Goal: Use online tool/utility: Utilize a website feature to perform a specific function

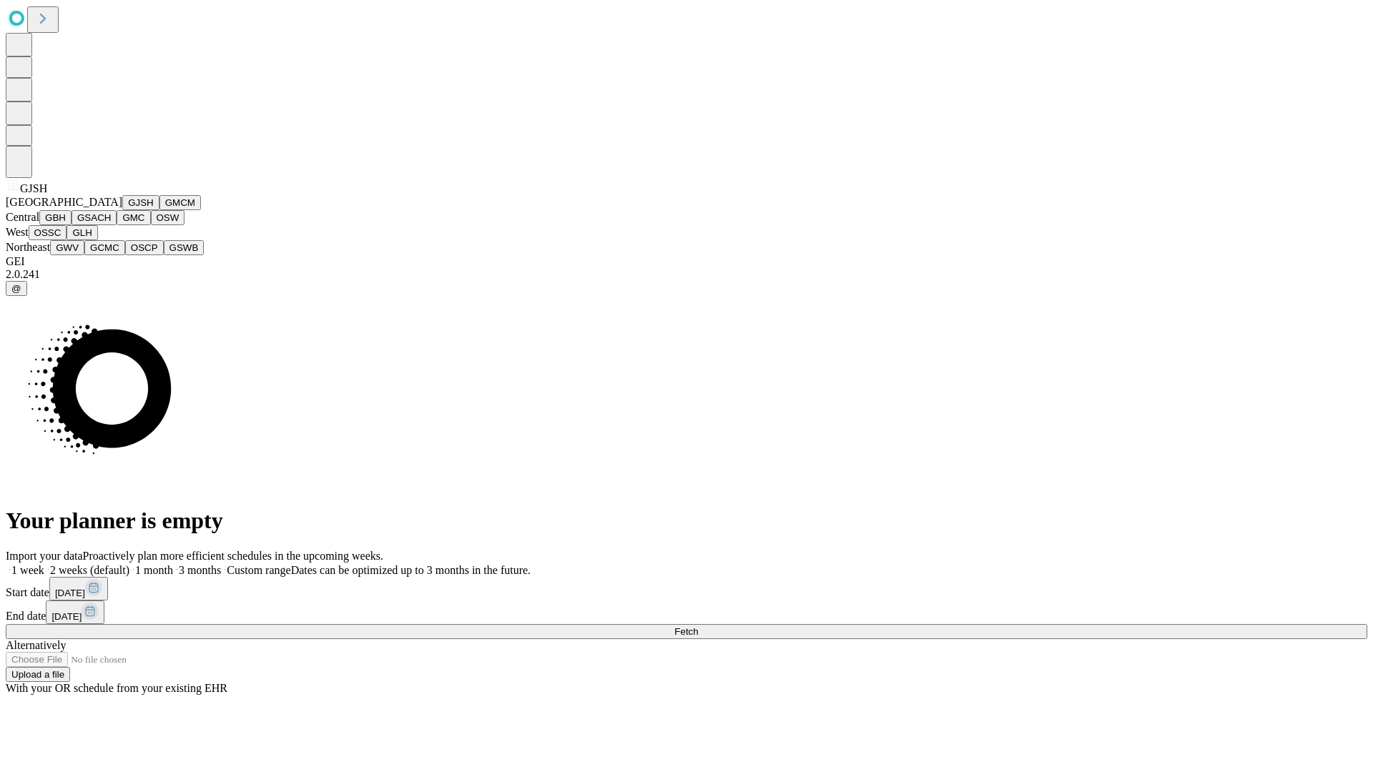
click at [122, 210] on button "GJSH" at bounding box center [140, 202] width 37 height 15
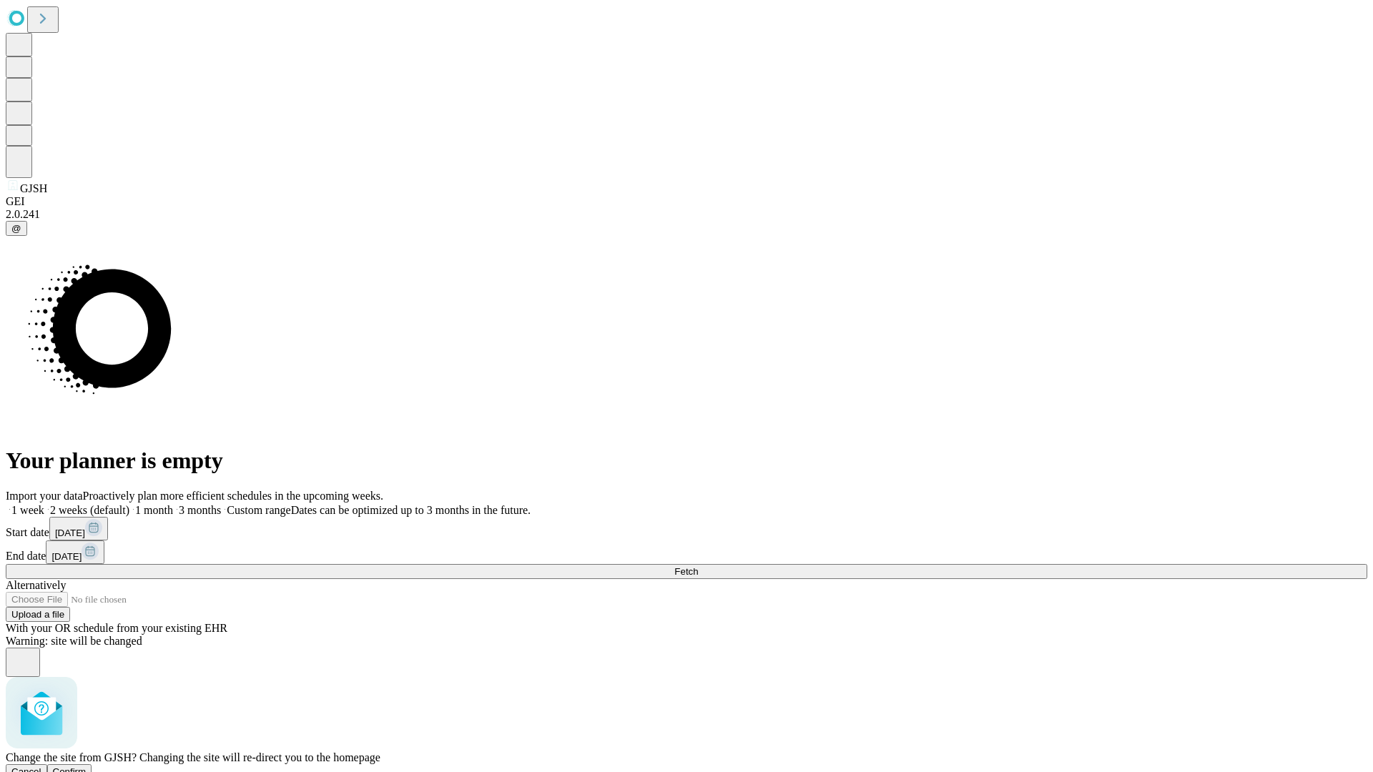
click at [87, 767] on span "Confirm" at bounding box center [70, 772] width 34 height 11
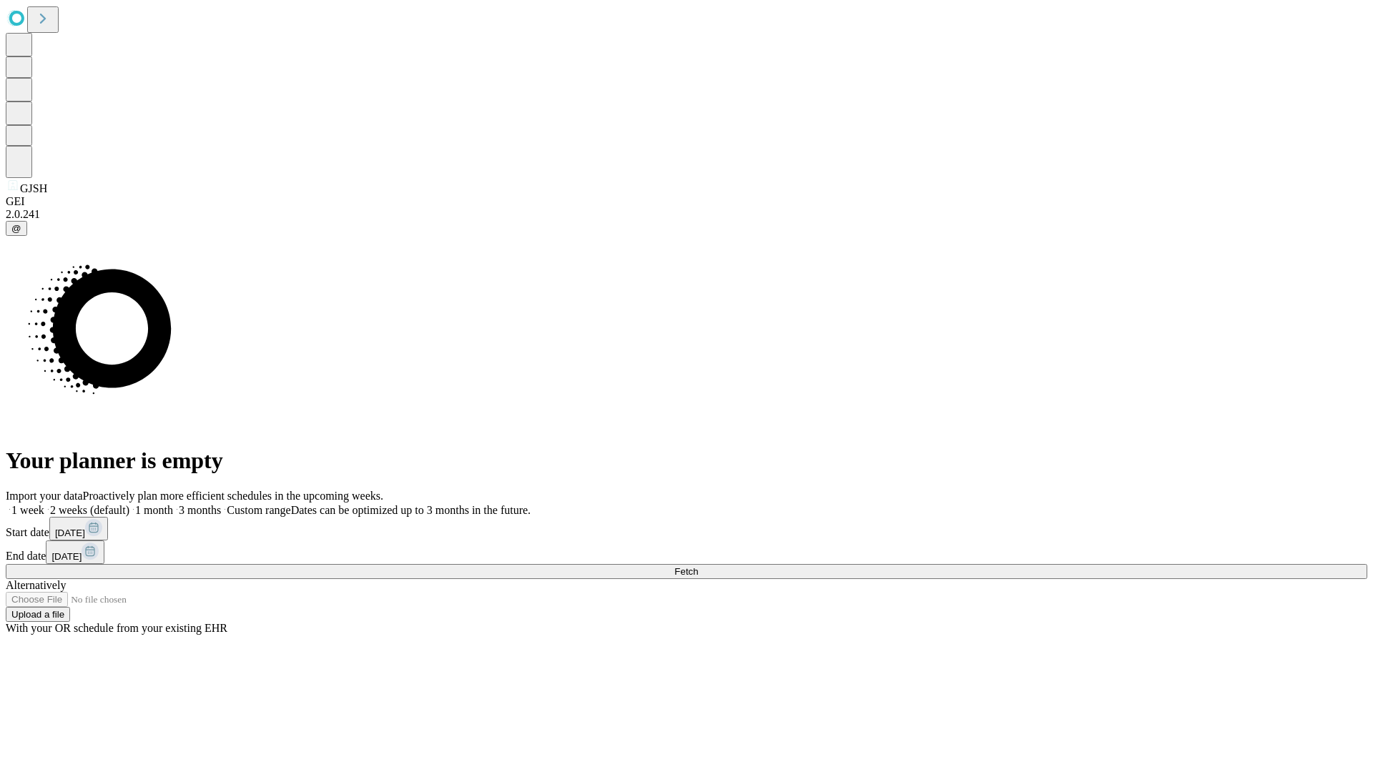
click at [173, 504] on label "1 month" at bounding box center [151, 510] width 44 height 12
click at [698, 566] on span "Fetch" at bounding box center [686, 571] width 24 height 11
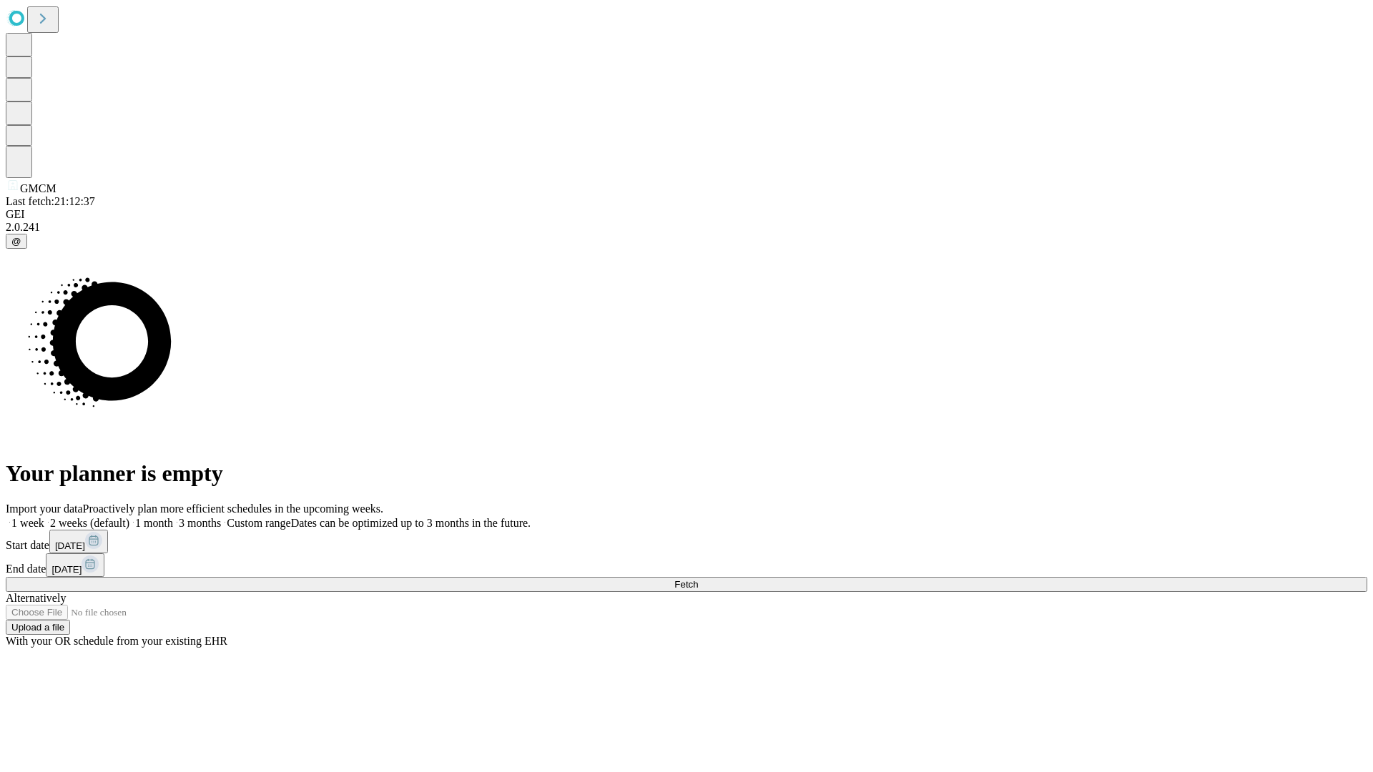
click at [173, 517] on label "1 month" at bounding box center [151, 523] width 44 height 12
click at [698, 579] on span "Fetch" at bounding box center [686, 584] width 24 height 11
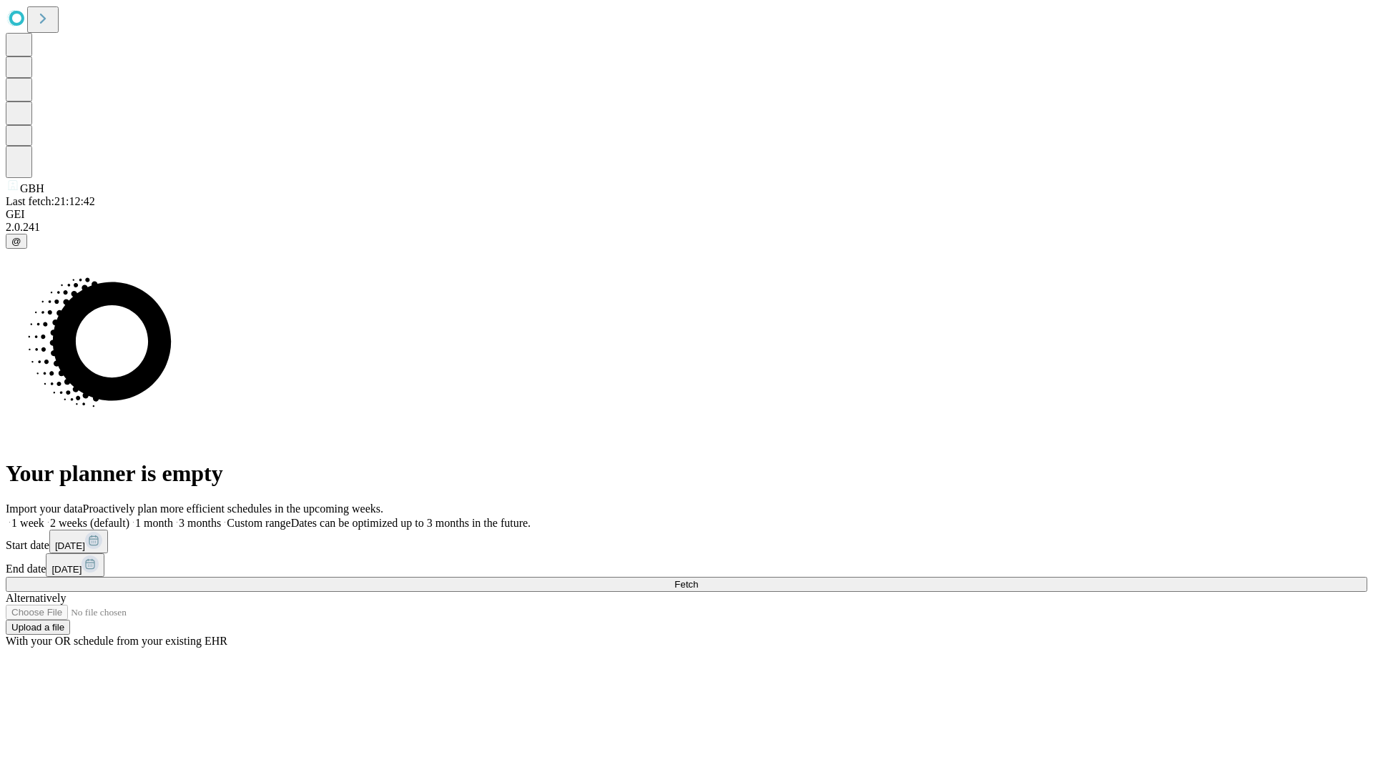
click at [698, 579] on span "Fetch" at bounding box center [686, 584] width 24 height 11
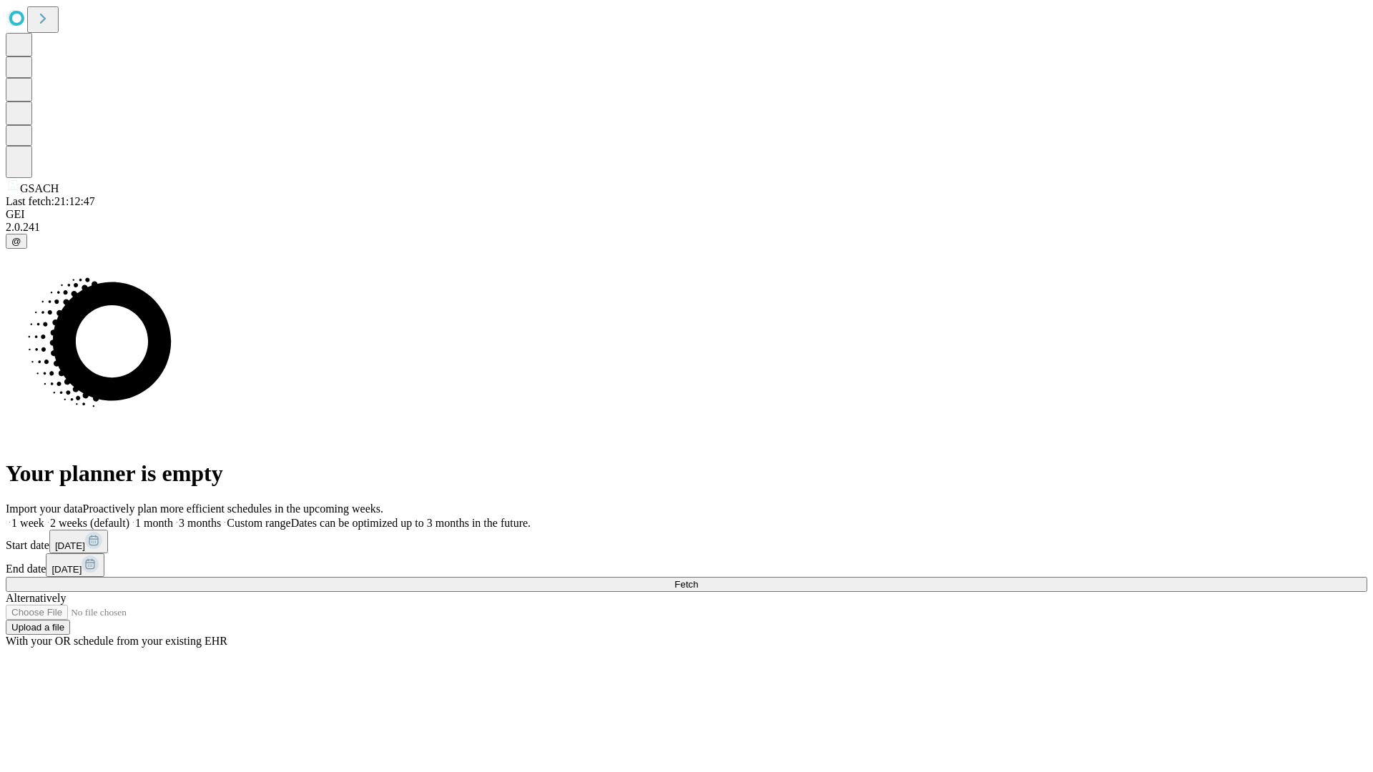
click at [173, 517] on label "1 month" at bounding box center [151, 523] width 44 height 12
click at [698, 579] on span "Fetch" at bounding box center [686, 584] width 24 height 11
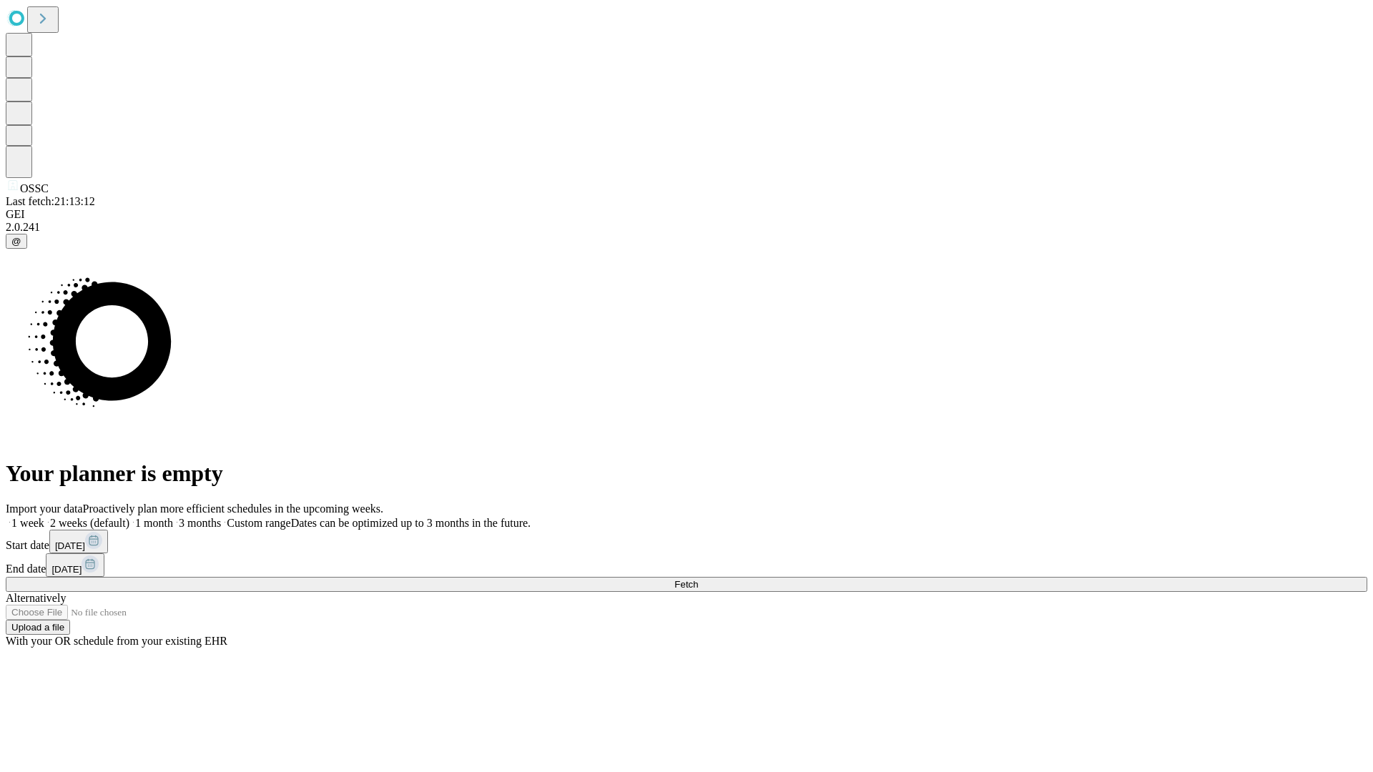
click at [173, 517] on label "1 month" at bounding box center [151, 523] width 44 height 12
click at [698, 579] on span "Fetch" at bounding box center [686, 584] width 24 height 11
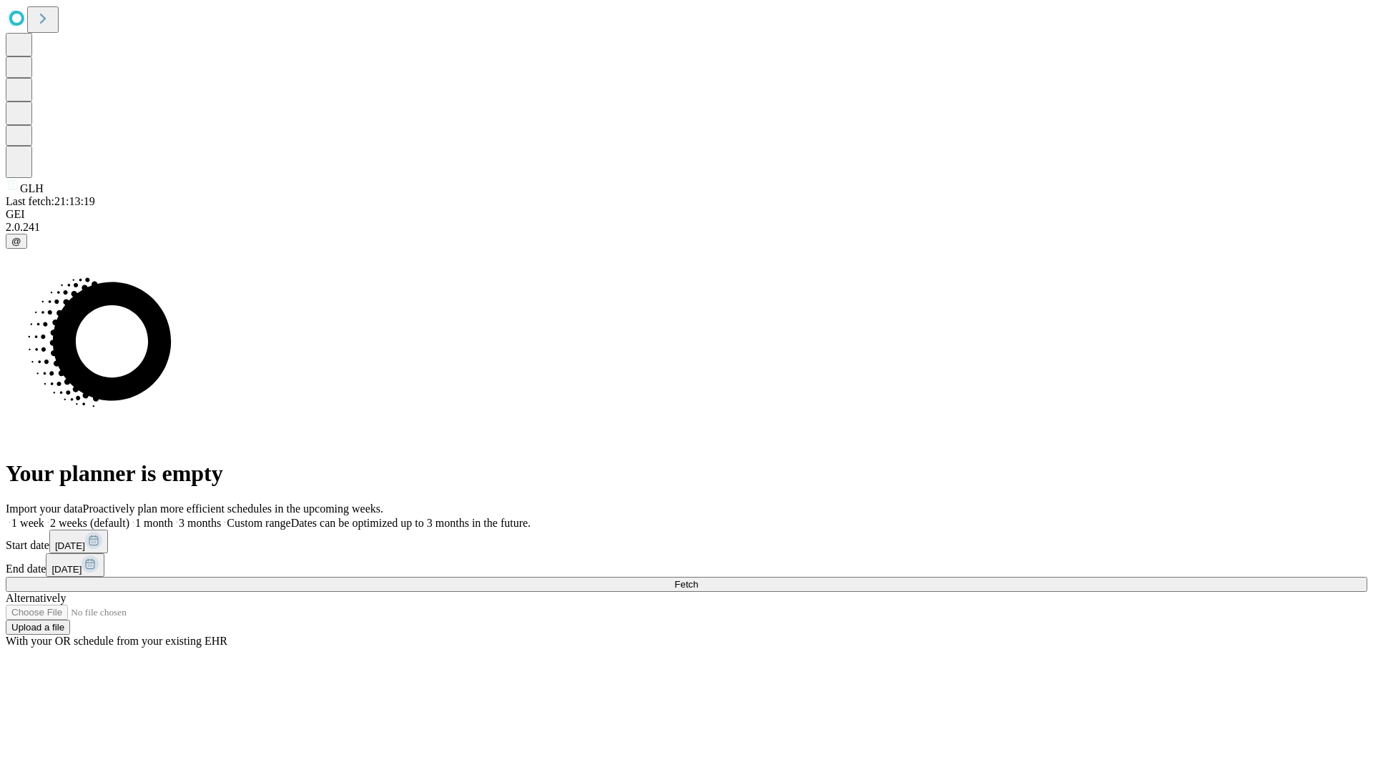
click at [173, 517] on label "1 month" at bounding box center [151, 523] width 44 height 12
click at [698, 579] on span "Fetch" at bounding box center [686, 584] width 24 height 11
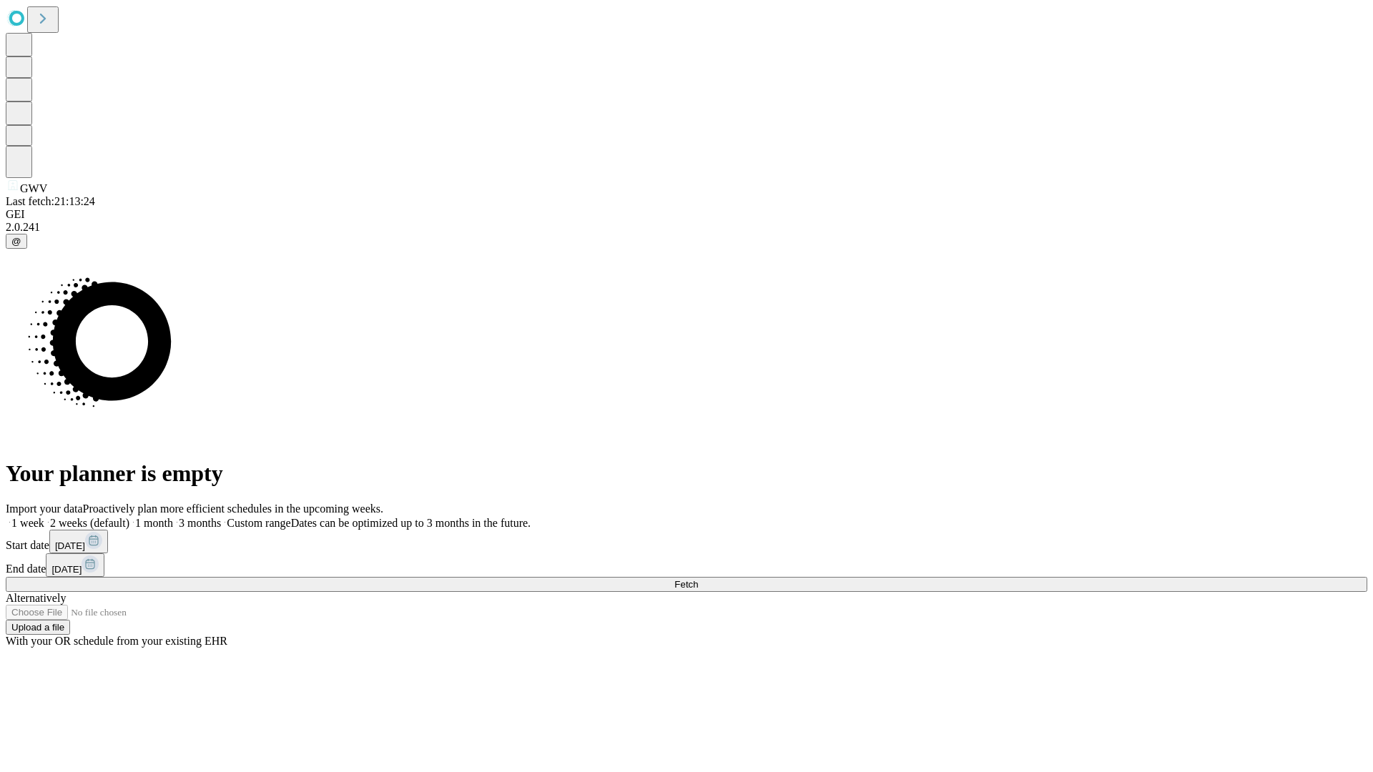
click at [173, 517] on label "1 month" at bounding box center [151, 523] width 44 height 12
click at [698, 579] on span "Fetch" at bounding box center [686, 584] width 24 height 11
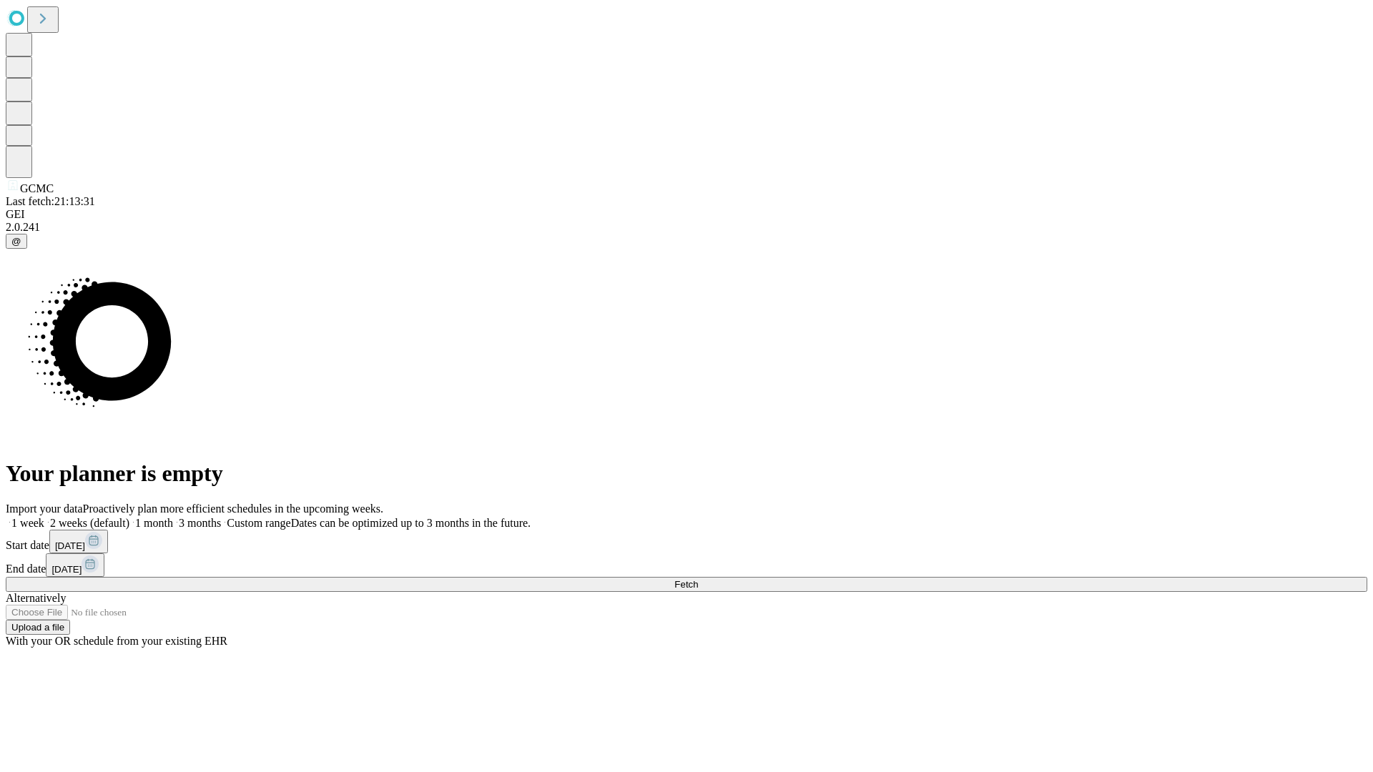
click at [173, 517] on label "1 month" at bounding box center [151, 523] width 44 height 12
click at [698, 579] on span "Fetch" at bounding box center [686, 584] width 24 height 11
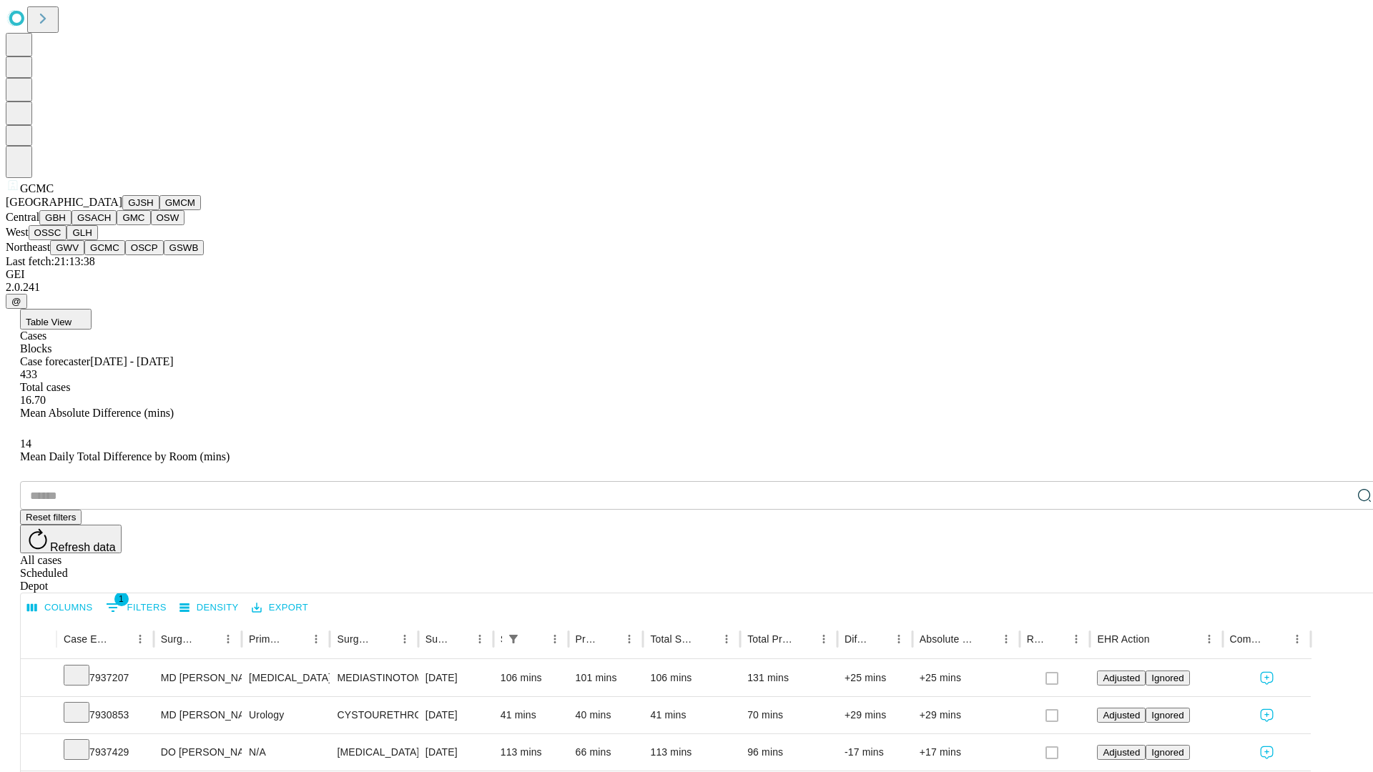
click at [125, 255] on button "OSCP" at bounding box center [144, 247] width 39 height 15
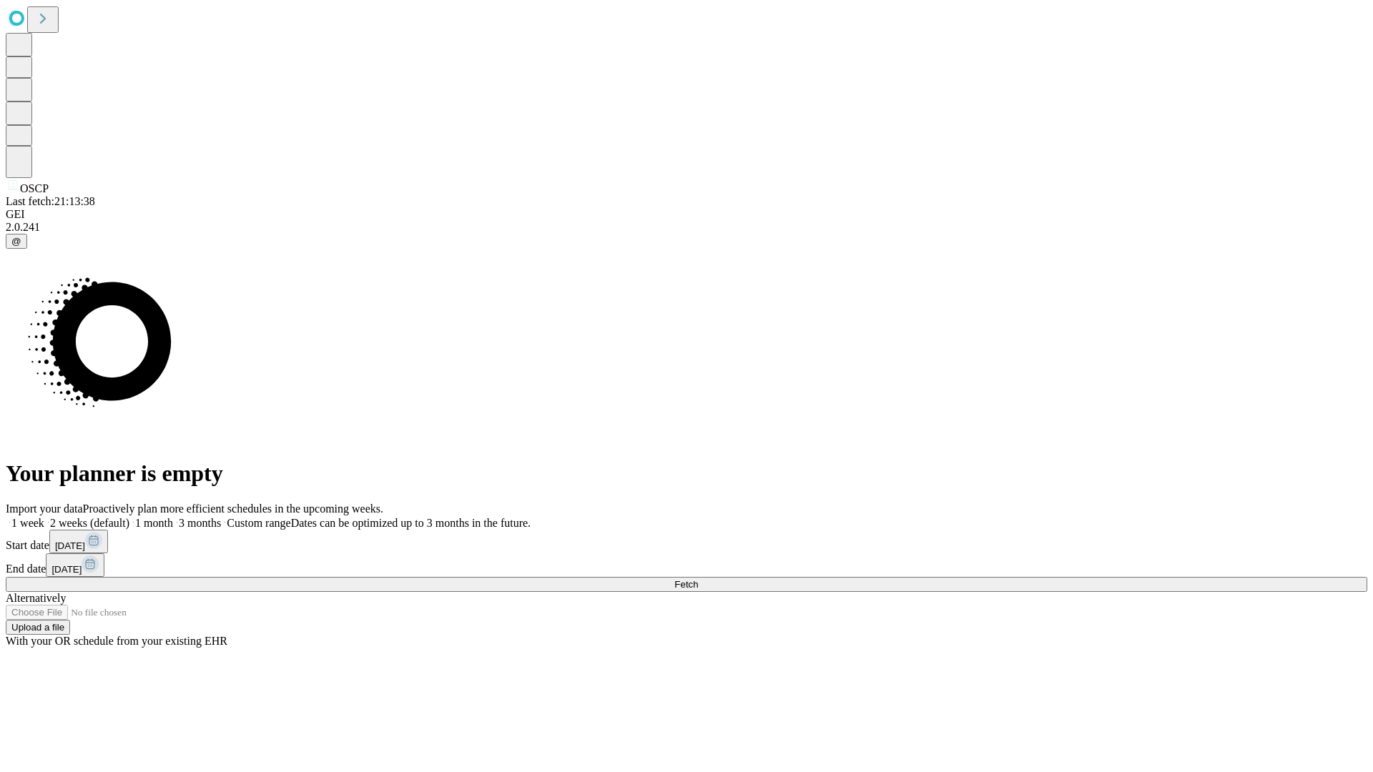
click at [173, 517] on label "1 month" at bounding box center [151, 523] width 44 height 12
click at [698, 579] on span "Fetch" at bounding box center [686, 584] width 24 height 11
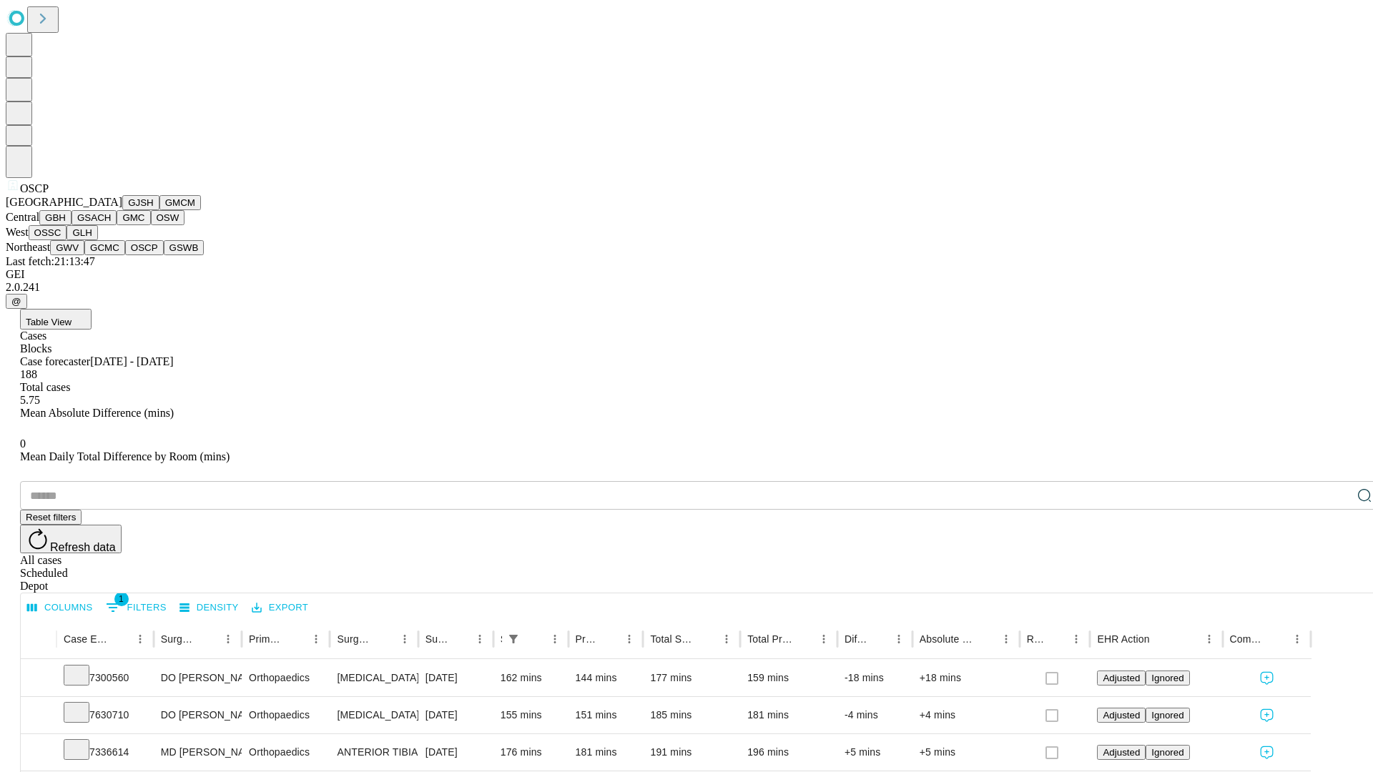
click at [164, 255] on button "GSWB" at bounding box center [184, 247] width 41 height 15
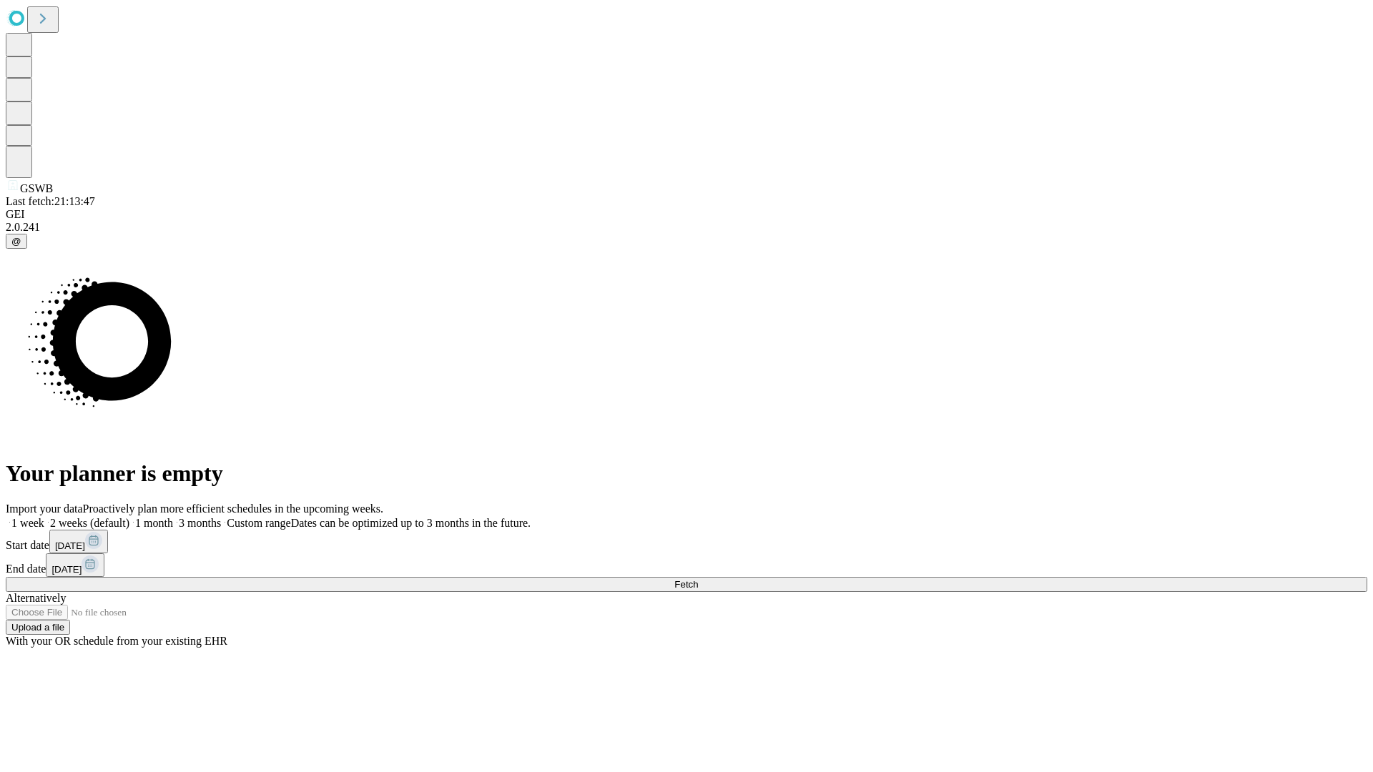
click at [698, 579] on span "Fetch" at bounding box center [686, 584] width 24 height 11
